Goal: Task Accomplishment & Management: Use online tool/utility

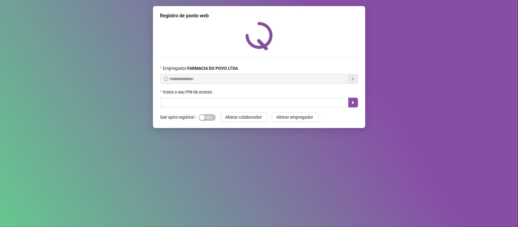
click at [204, 105] on input "text" at bounding box center [254, 103] width 188 height 10
type input "**"
click at [354, 103] on icon "caret-right" at bounding box center [353, 102] width 2 height 3
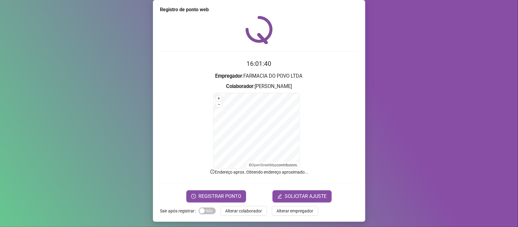
scroll to position [8, 0]
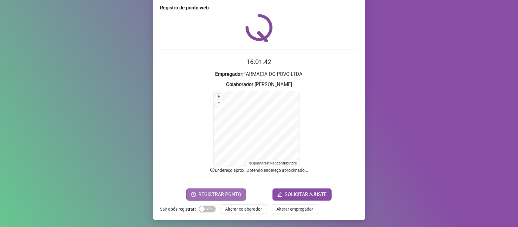
click at [220, 192] on span "REGISTRAR PONTO" at bounding box center [219, 194] width 43 height 7
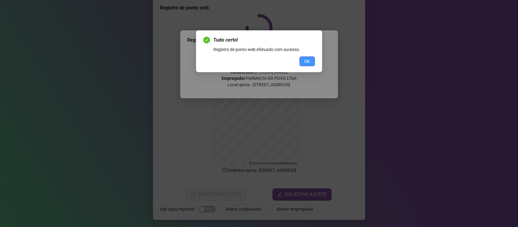
click at [313, 61] on button "OK" at bounding box center [306, 61] width 15 height 10
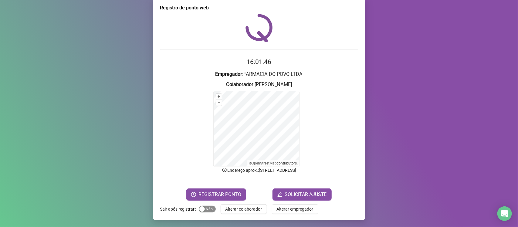
click at [208, 208] on span "Sim Não" at bounding box center [207, 209] width 17 height 7
click at [239, 208] on span "Alterar colaborador" at bounding box center [243, 209] width 37 height 7
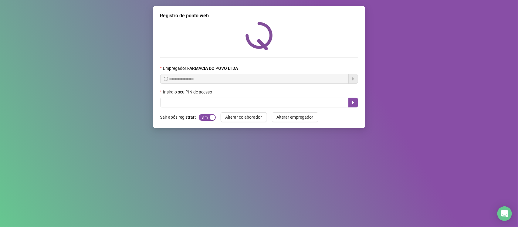
scroll to position [0, 0]
